Goal: Task Accomplishment & Management: Use online tool/utility

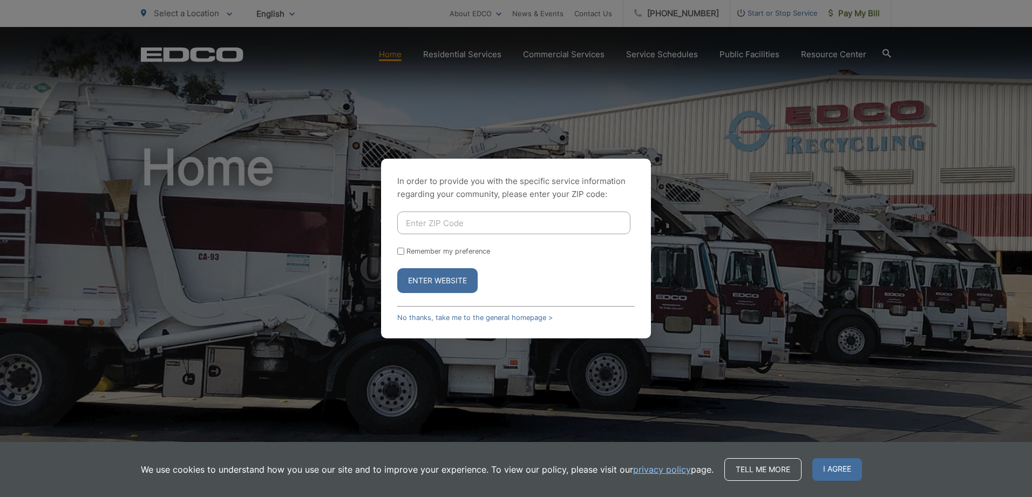
click at [561, 220] on input "Enter ZIP Code" at bounding box center [513, 223] width 233 height 23
click at [441, 224] on input "84" at bounding box center [513, 223] width 233 height 23
type input "8"
type input "91945"
click at [402, 252] on input "Remember my preference" at bounding box center [400, 251] width 7 height 7
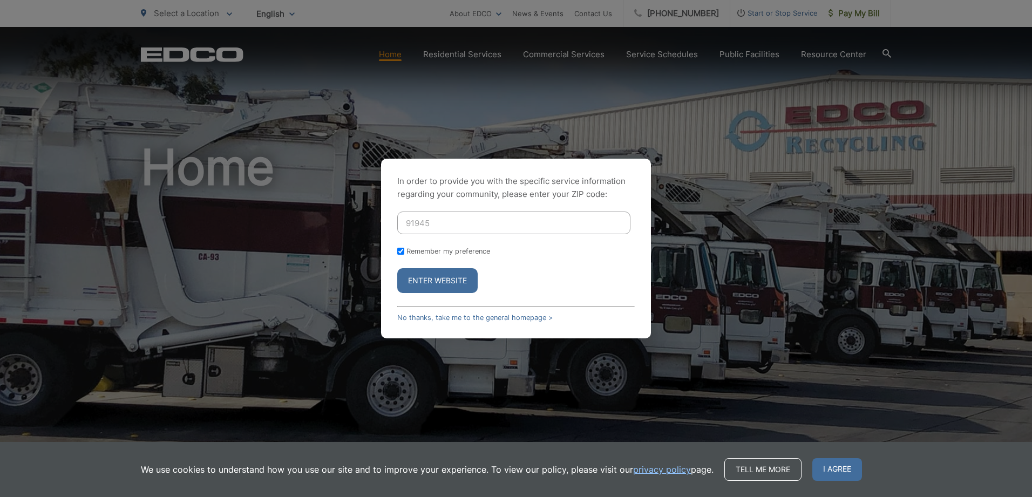
checkbox input "true"
click at [442, 281] on button "Enter Website" at bounding box center [437, 280] width 80 height 25
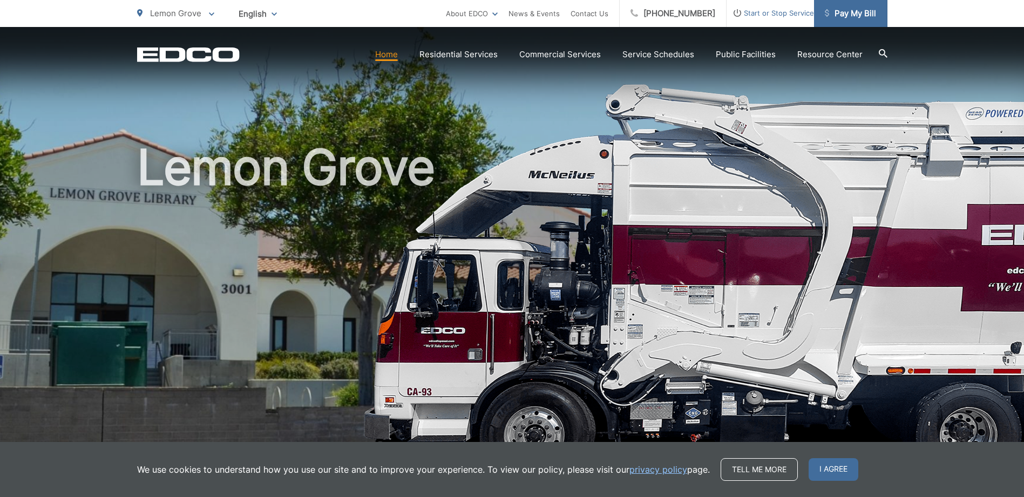
click at [857, 13] on span "Pay My Bill" at bounding box center [850, 13] width 51 height 13
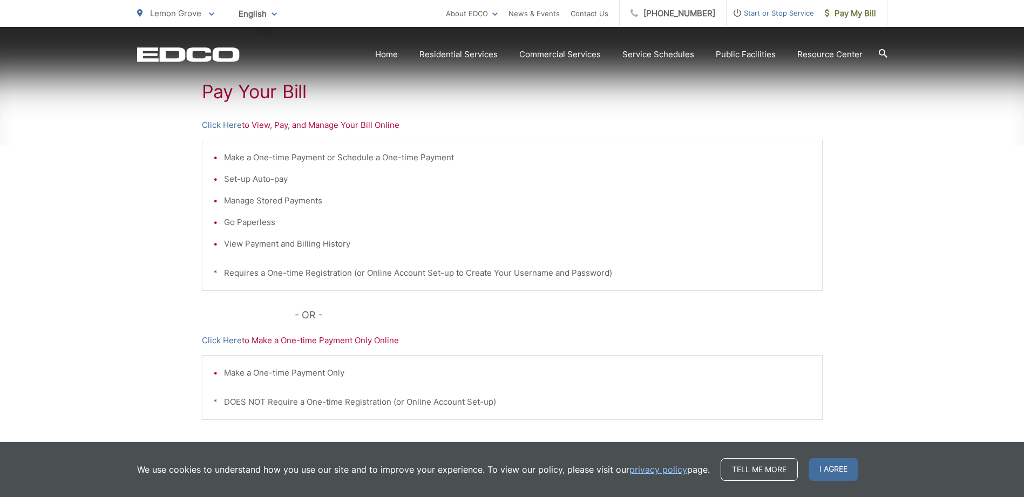
scroll to position [216, 0]
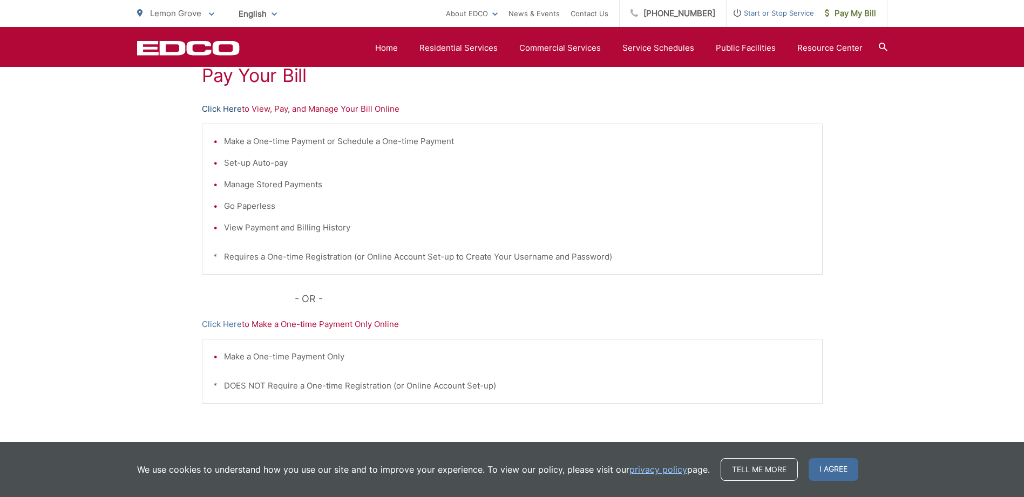
click at [223, 109] on link "Click Here" at bounding box center [222, 109] width 40 height 13
